Goal: Check status: Check status

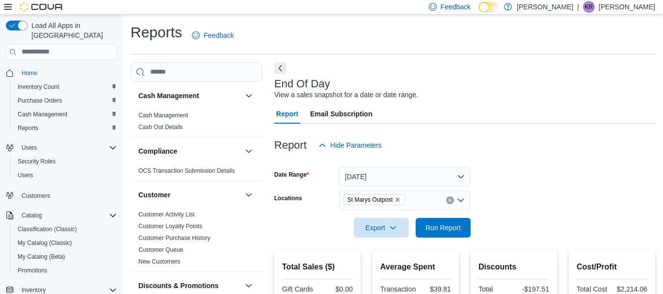
scroll to position [273, 0]
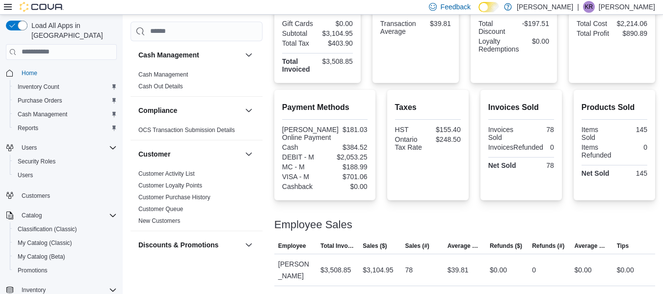
click at [331, 160] on div "$2,053.25" at bounding box center [347, 157] width 41 height 8
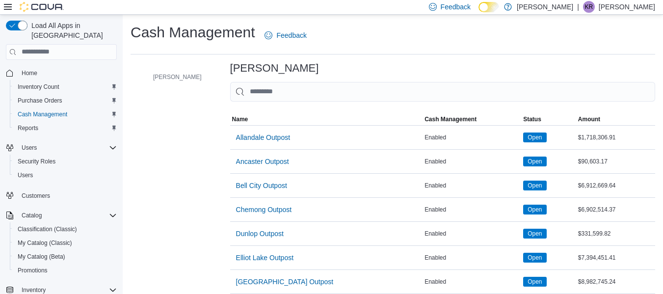
scroll to position [343, 0]
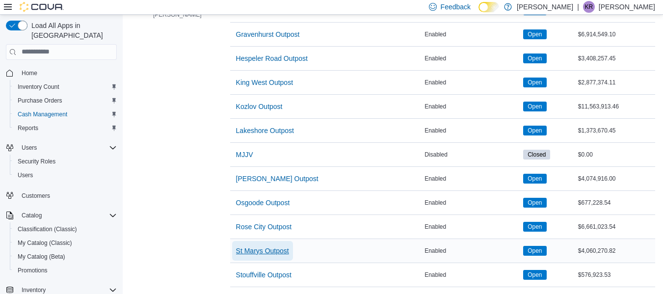
click at [251, 248] on span "St Marys Outpost" at bounding box center [262, 251] width 53 height 10
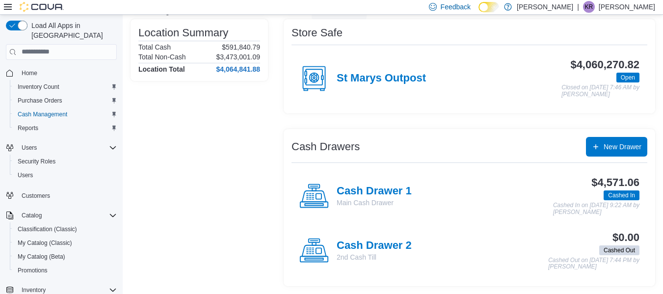
click at [379, 195] on h4 "Cash Drawer 1" at bounding box center [373, 191] width 75 height 13
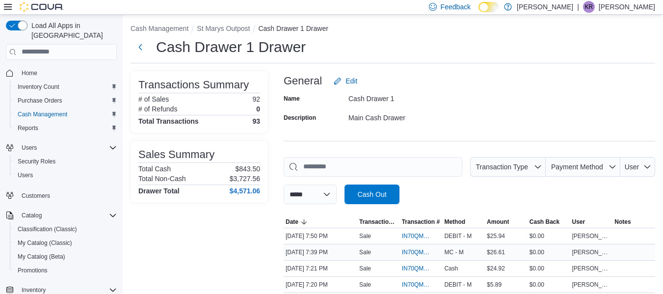
scroll to position [49, 0]
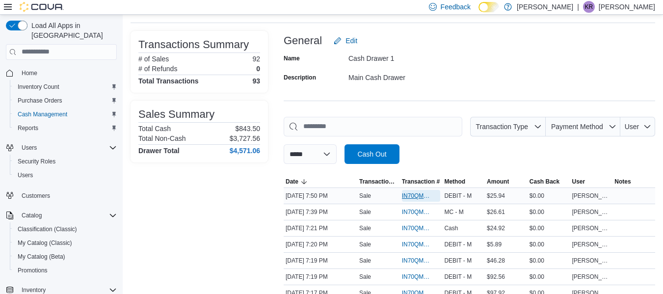
click at [405, 196] on span "IN70QM-1935568" at bounding box center [416, 196] width 29 height 8
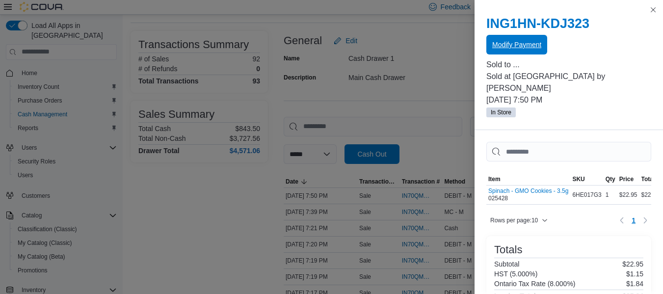
click at [523, 43] on span "Modify Payment" at bounding box center [516, 45] width 49 height 10
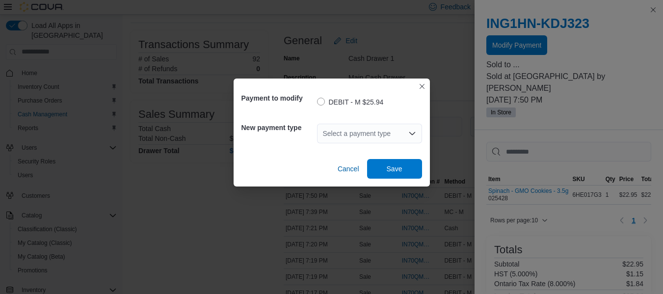
click at [366, 135] on div "Select a payment type" at bounding box center [369, 134] width 105 height 20
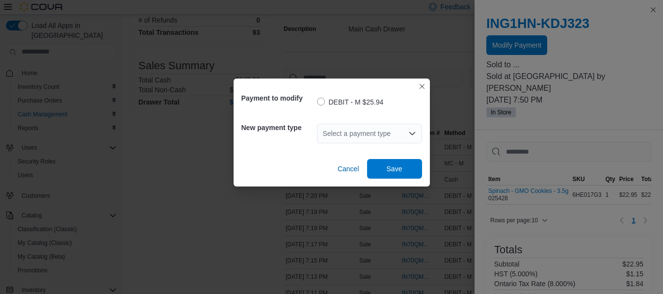
scroll to position [98, 0]
click at [361, 132] on div "Select a payment type" at bounding box center [369, 134] width 105 height 20
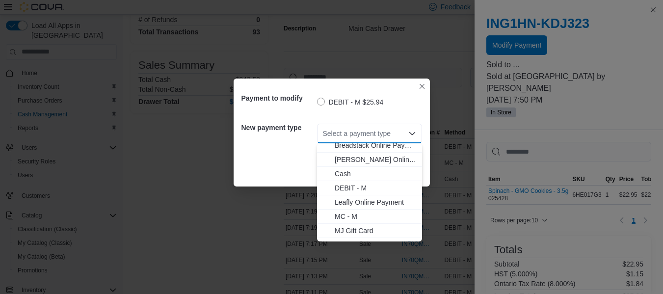
scroll to position [30, 0]
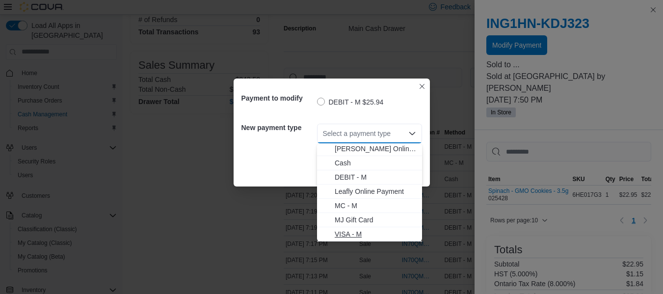
click at [358, 232] on span "VISA - M" at bounding box center [375, 234] width 81 height 10
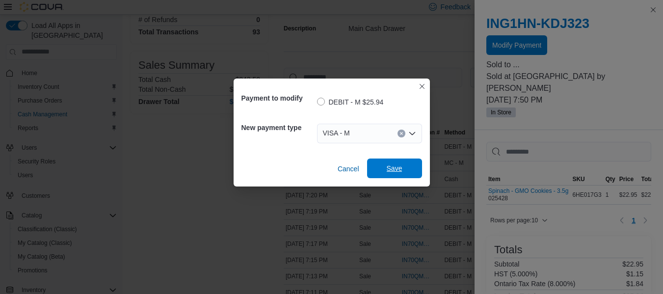
click at [392, 171] on span "Save" at bounding box center [395, 168] width 16 height 10
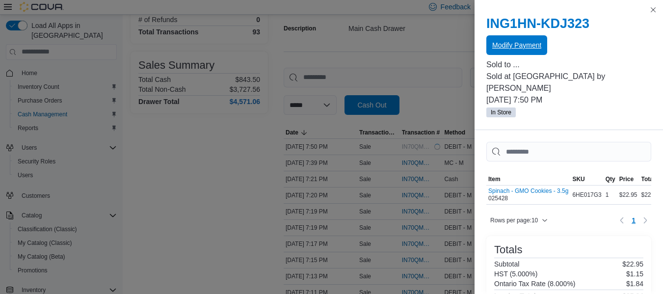
scroll to position [0, 0]
click at [651, 9] on button "Close this dialog" at bounding box center [653, 9] width 12 height 12
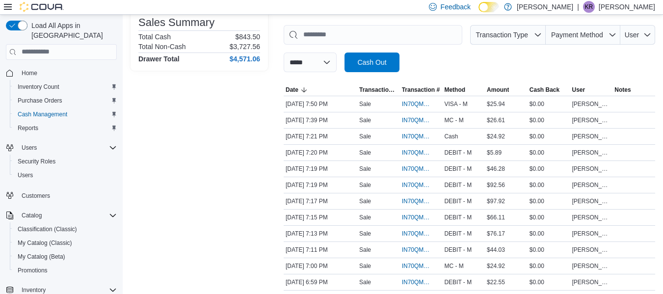
scroll to position [147, 0]
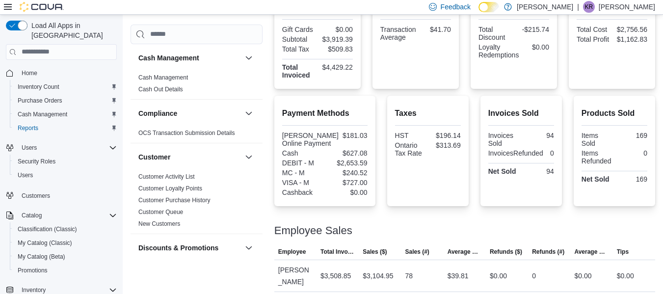
scroll to position [261, 0]
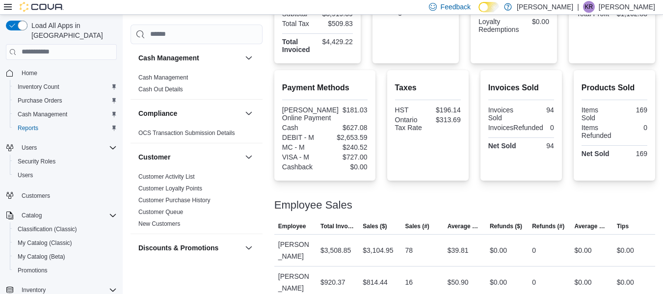
scroll to position [305, 0]
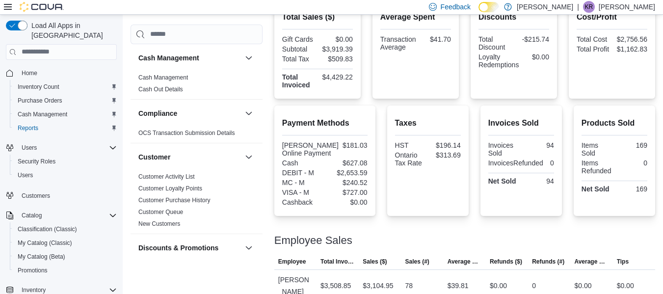
scroll to position [254, 0]
